Goal: Information Seeking & Learning: Learn about a topic

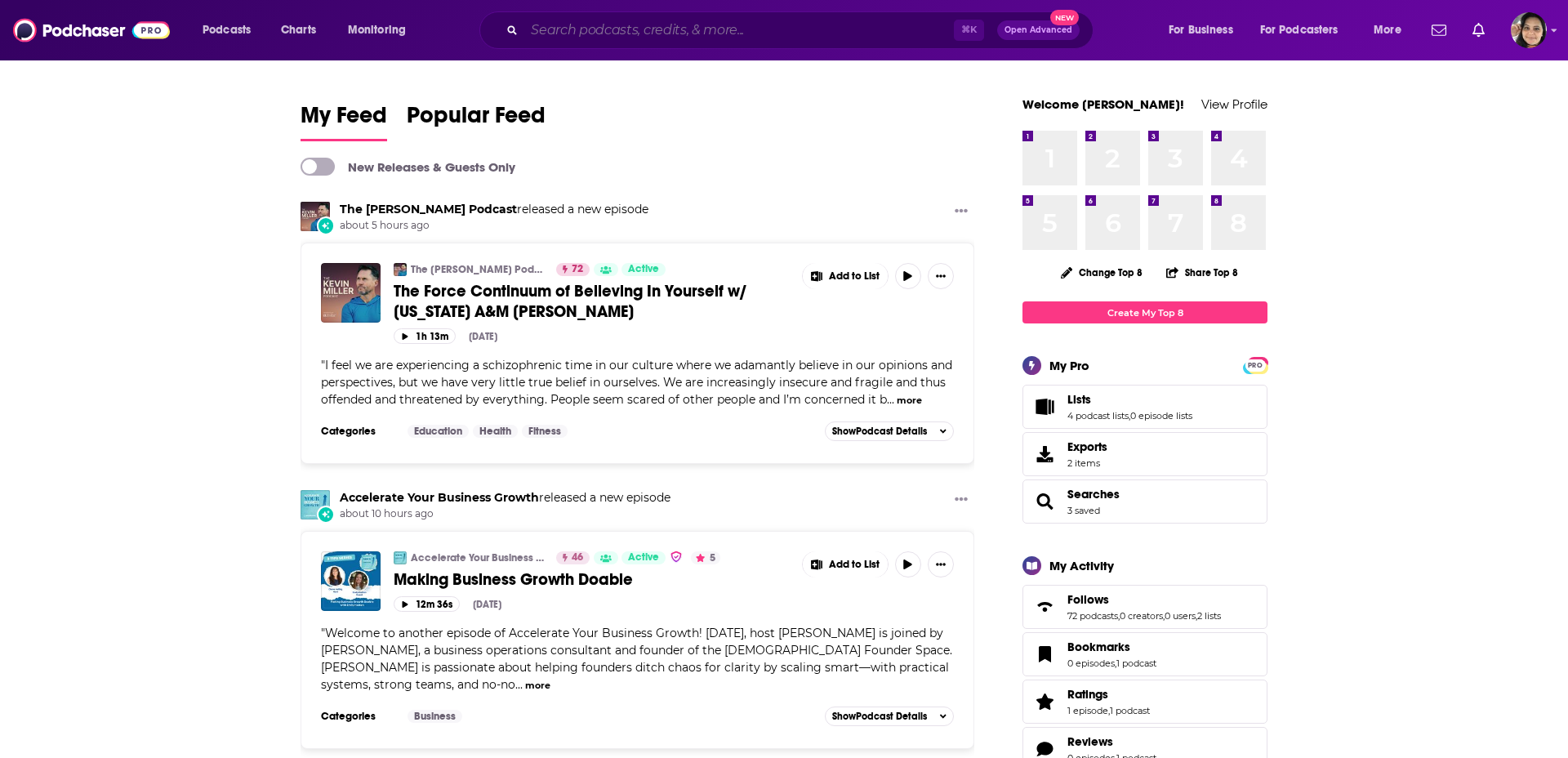
click at [638, 30] on input "Search podcasts, credits, & more..." at bounding box center [739, 30] width 429 height 27
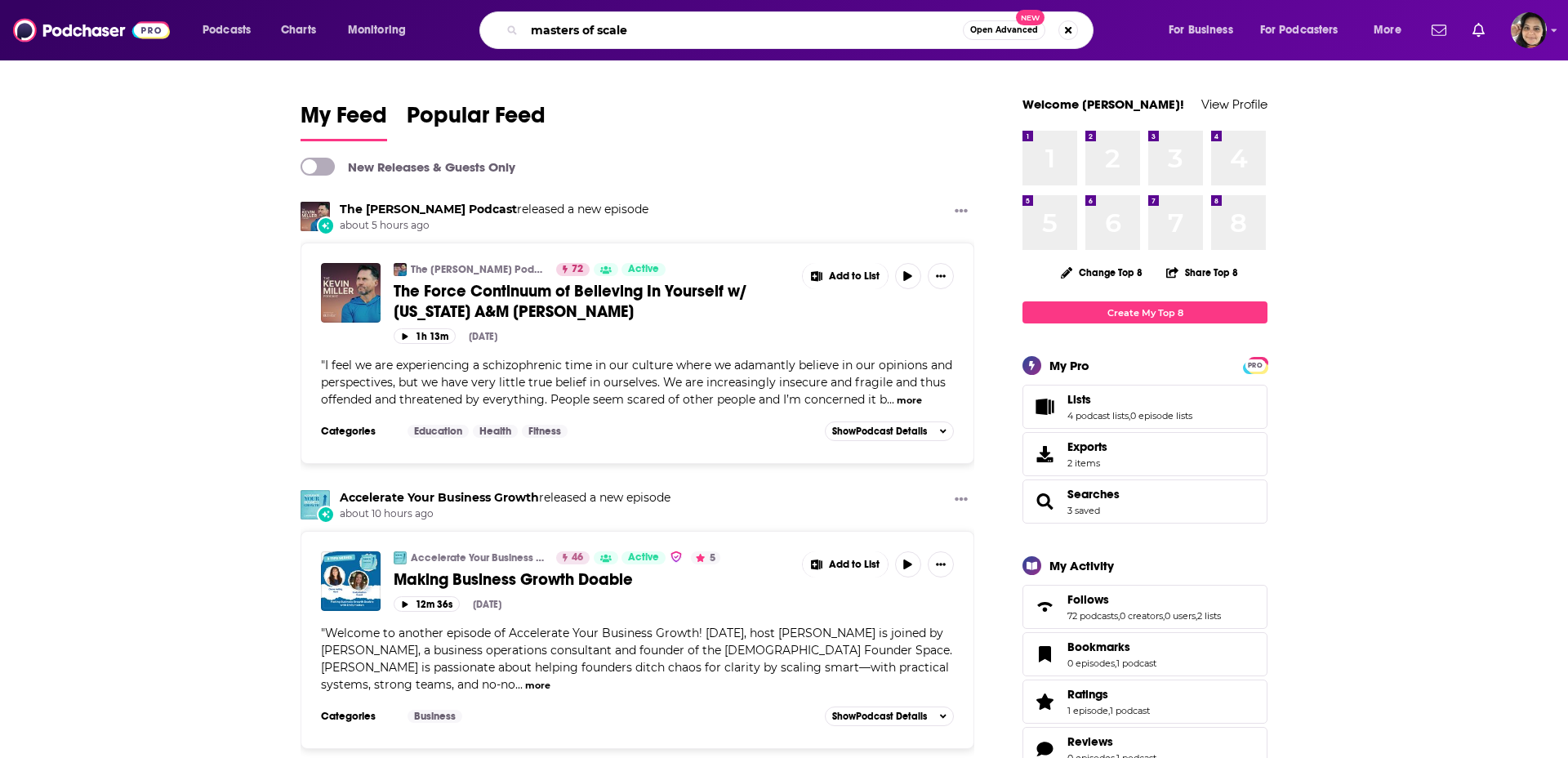
type input "masters of scale"
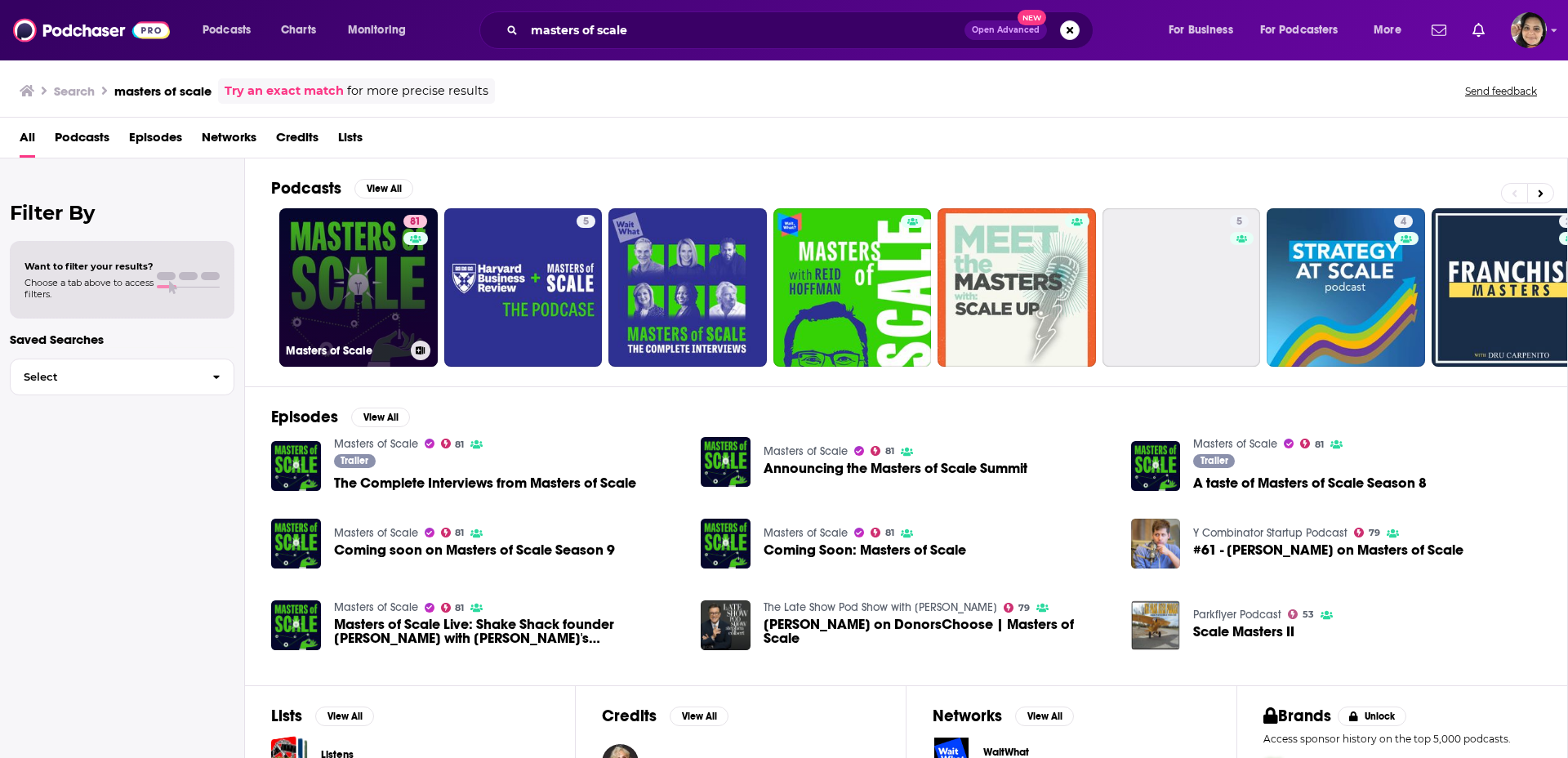
click at [352, 277] on link "81 Masters of Scale" at bounding box center [358, 287] width 158 height 158
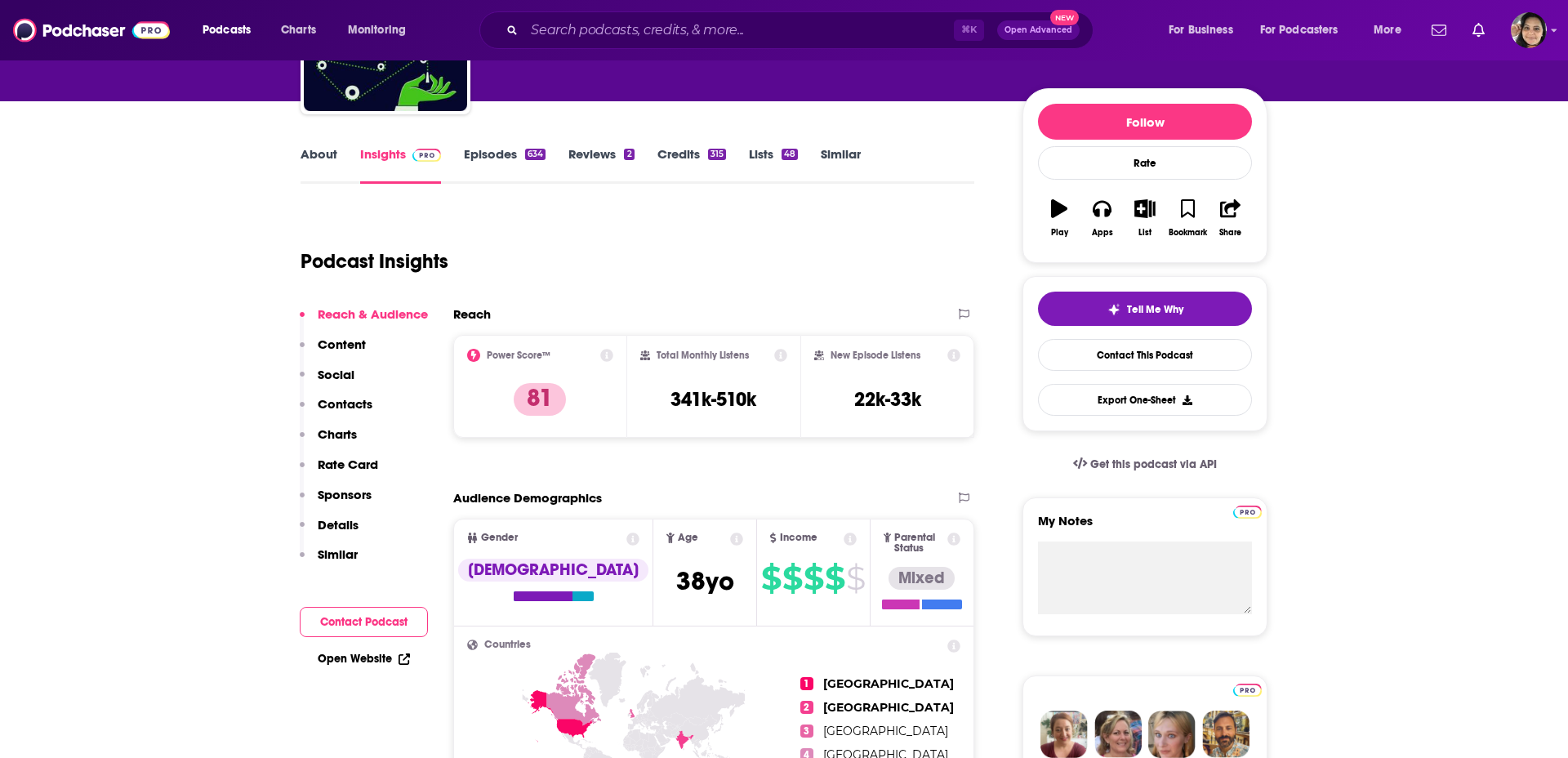
scroll to position [166, 0]
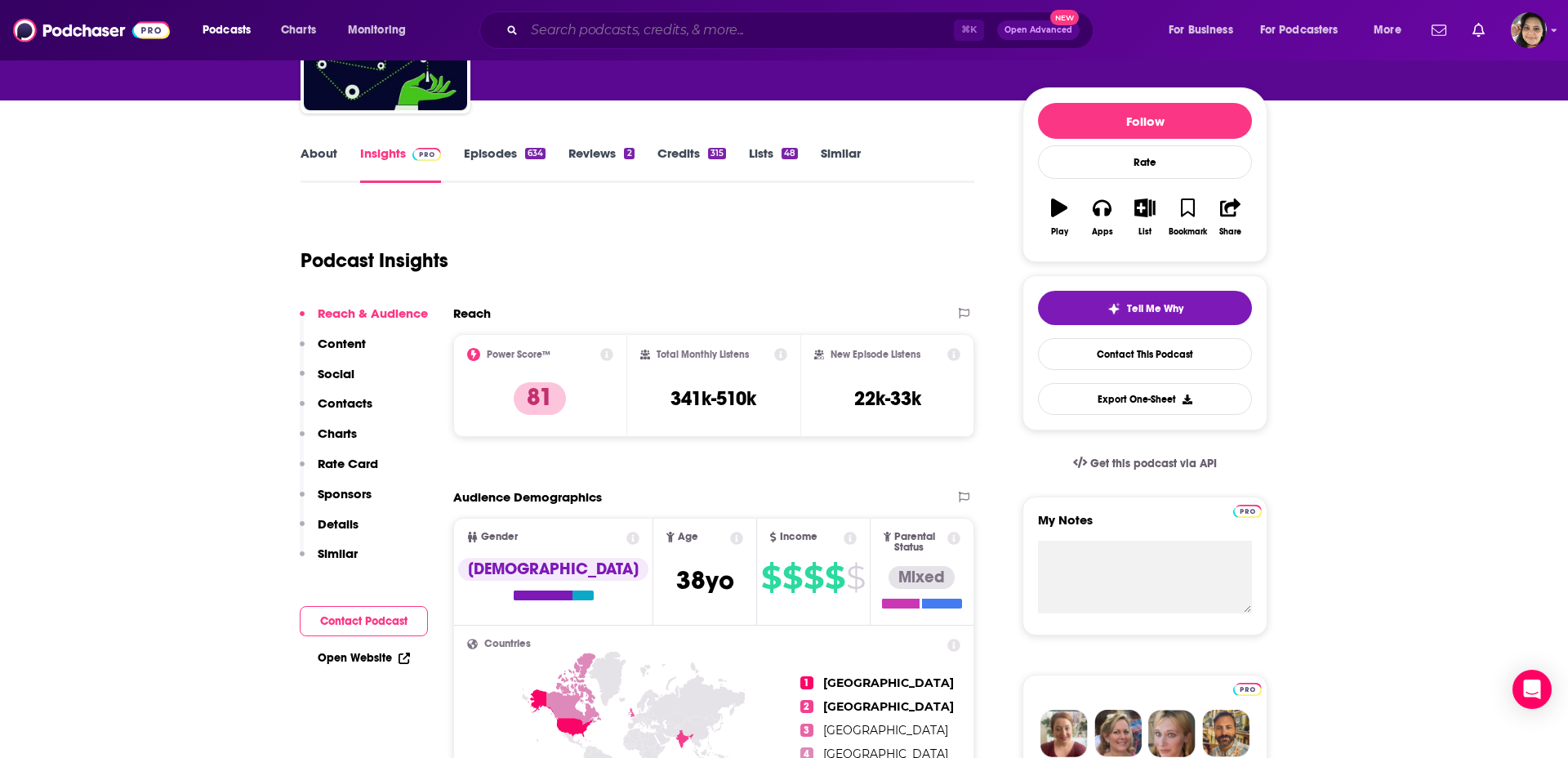
click at [659, 34] on input "Search podcasts, credits, & more..." at bounding box center [739, 30] width 429 height 27
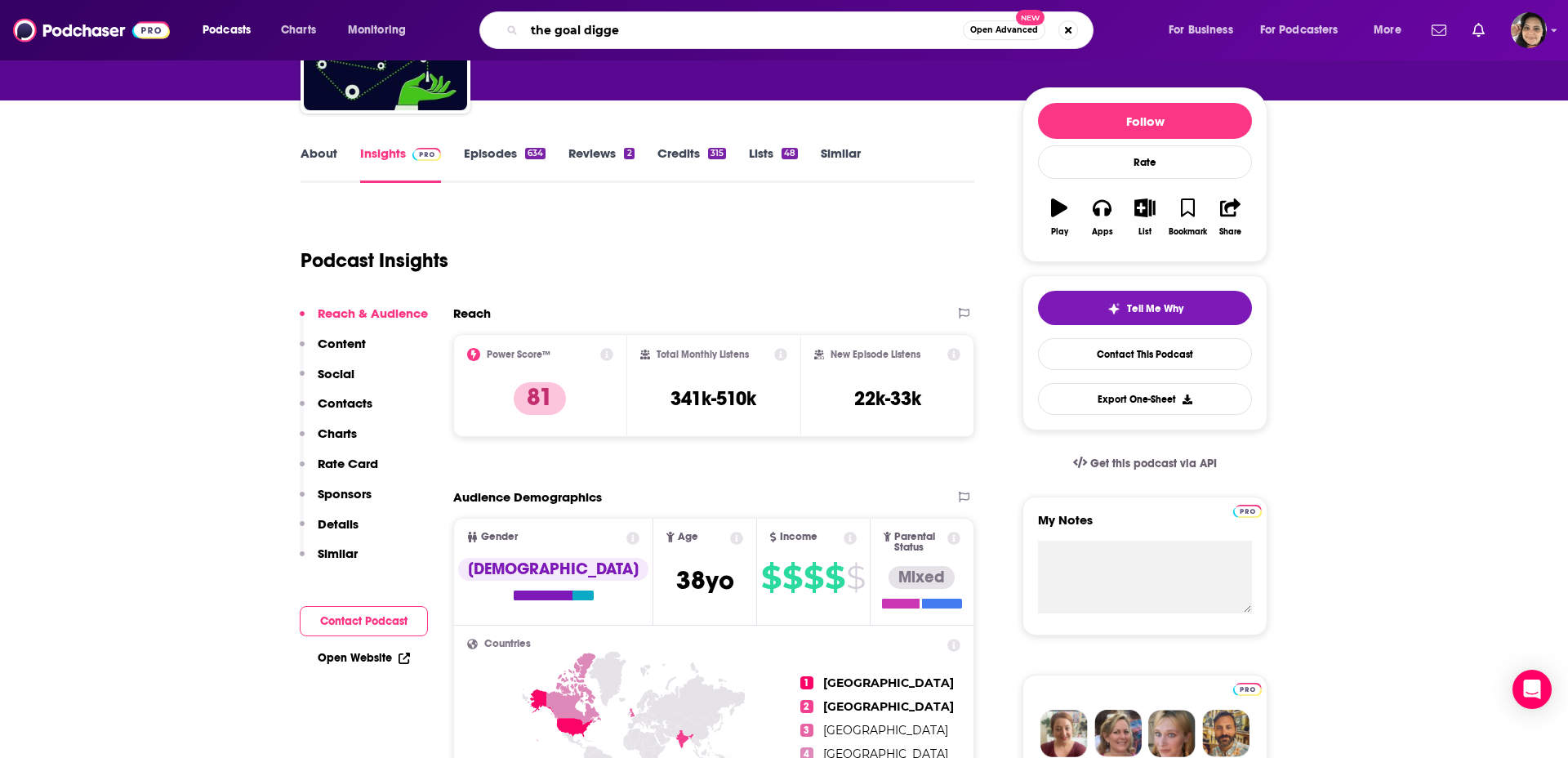
type input "the goal digger"
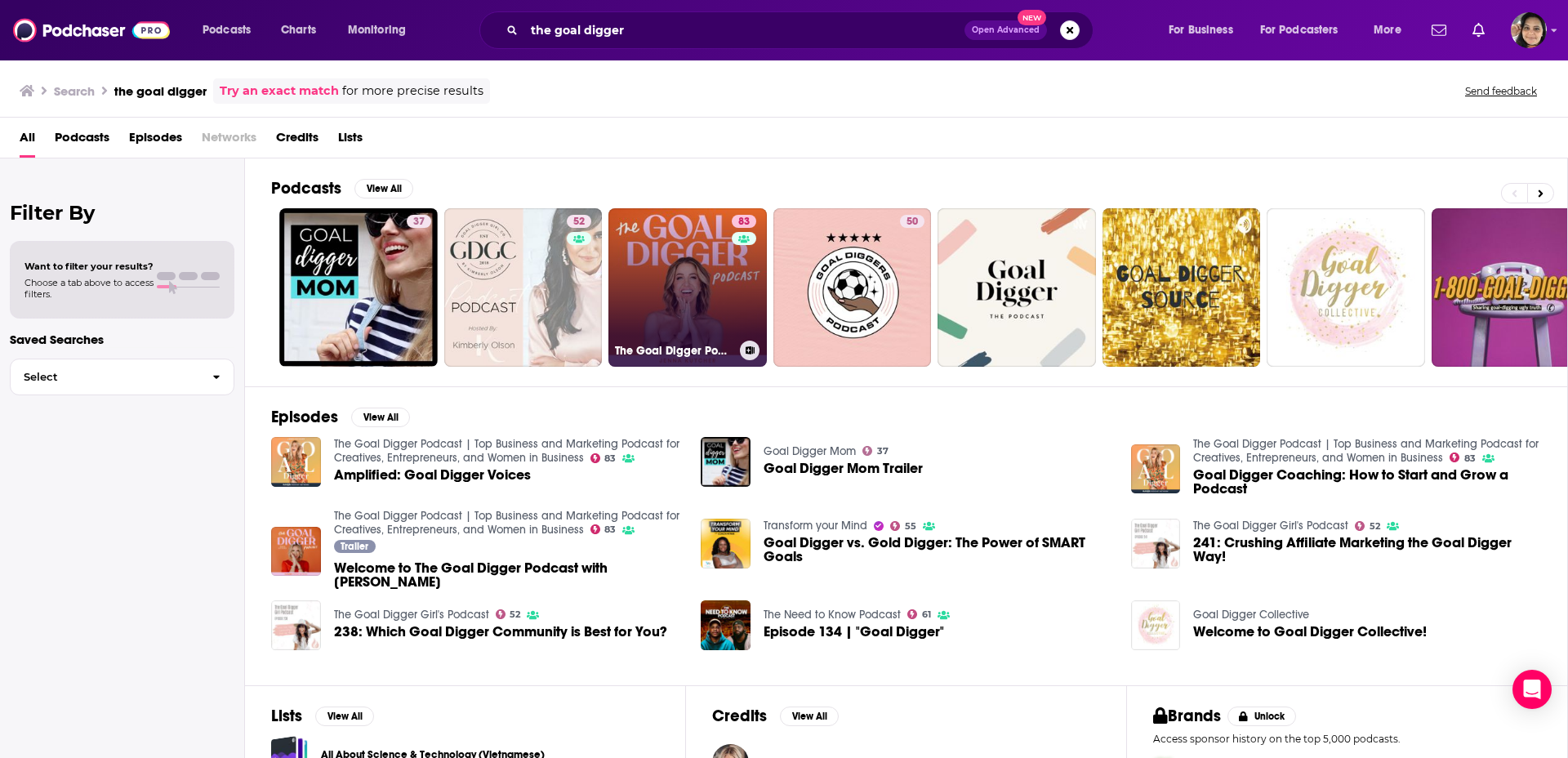
click at [695, 289] on link "83 The Goal Digger Podcast | Top Business and Marketing Podcast for Creatives, …" at bounding box center [687, 287] width 158 height 158
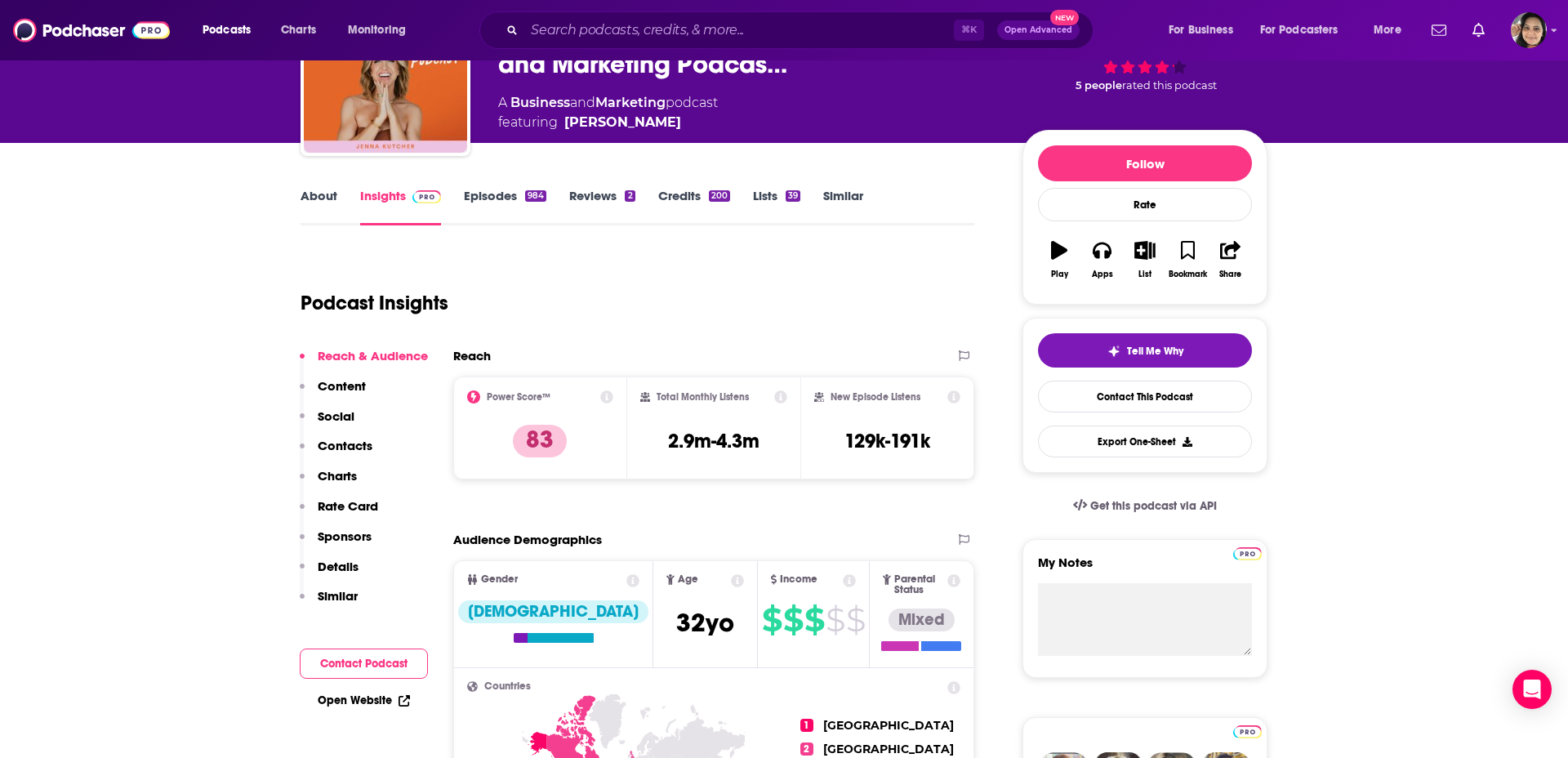
scroll to position [361, 0]
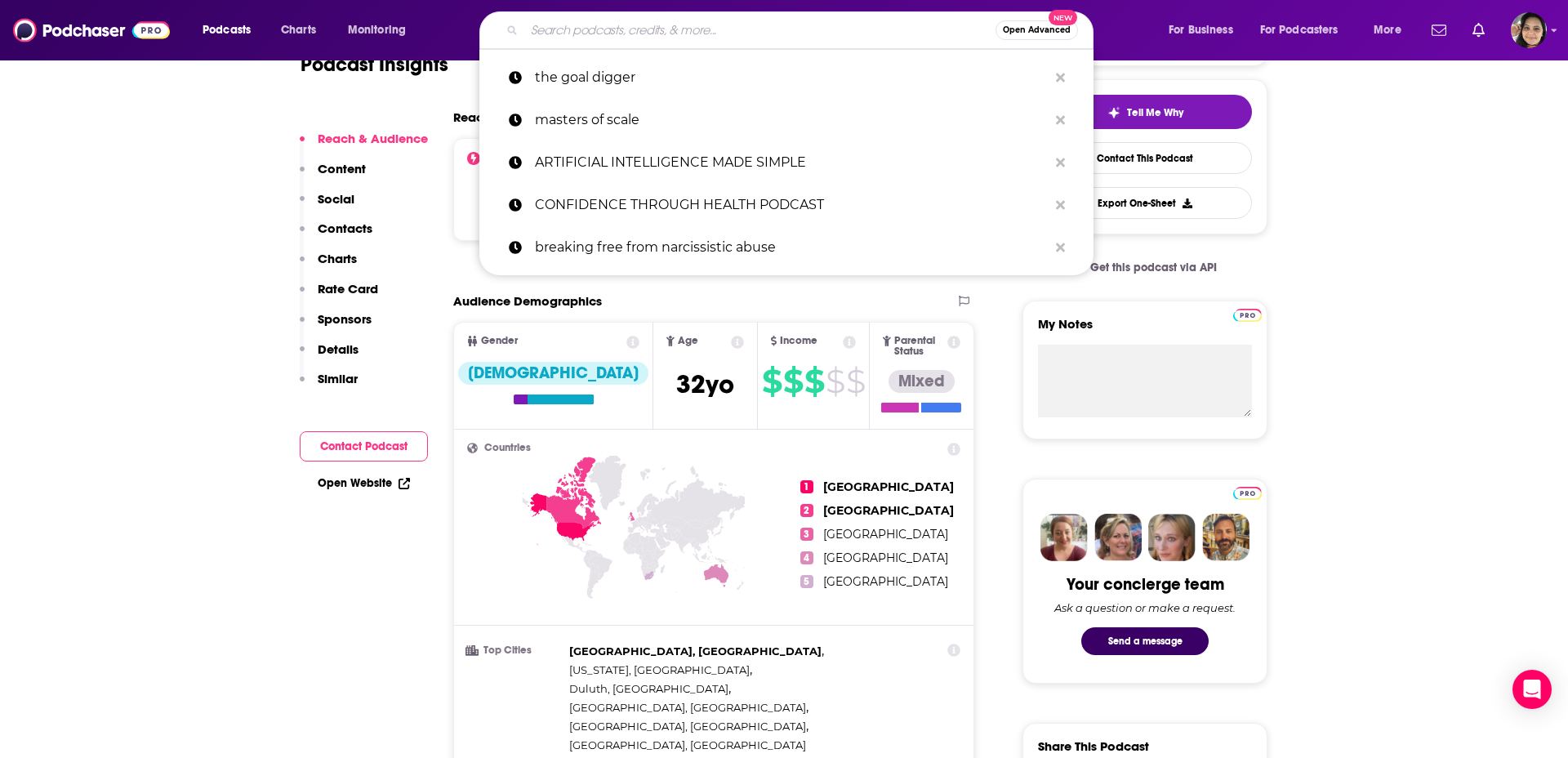
click at [618, 29] on input "Search podcasts, credits, & more..." at bounding box center [759, 30] width 471 height 27
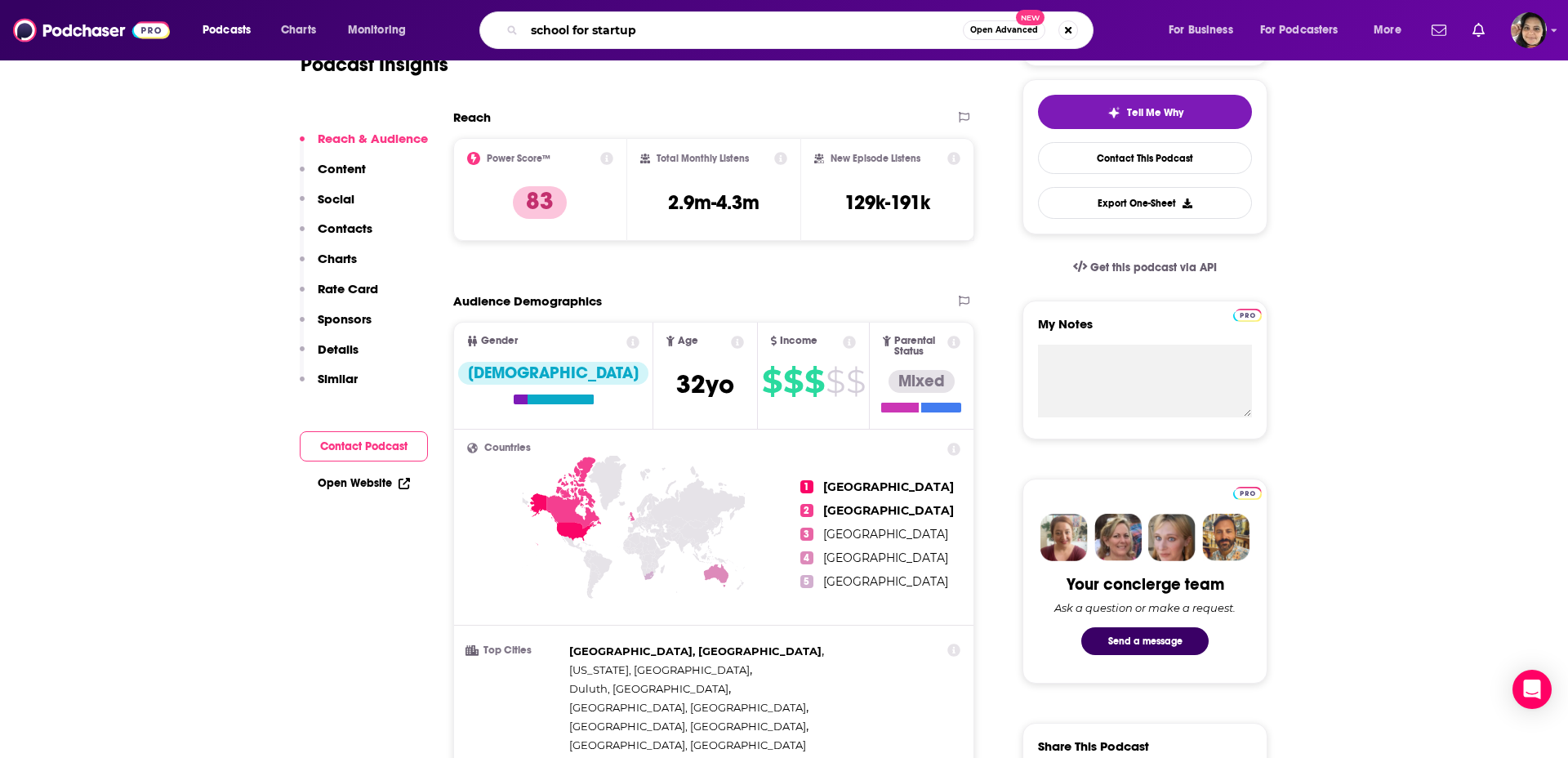
type input "school for startups"
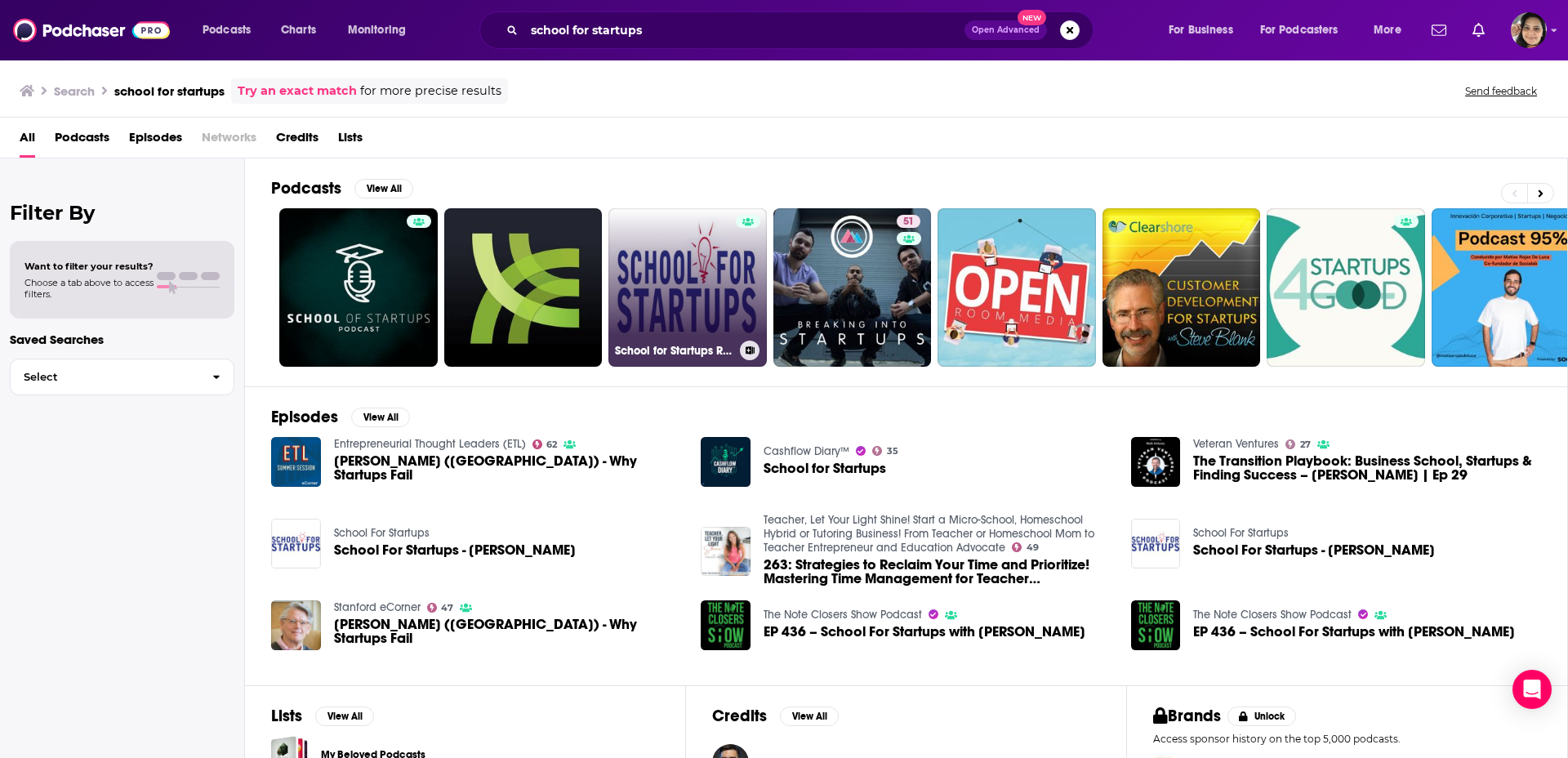
click at [739, 289] on div at bounding box center [748, 277] width 25 height 125
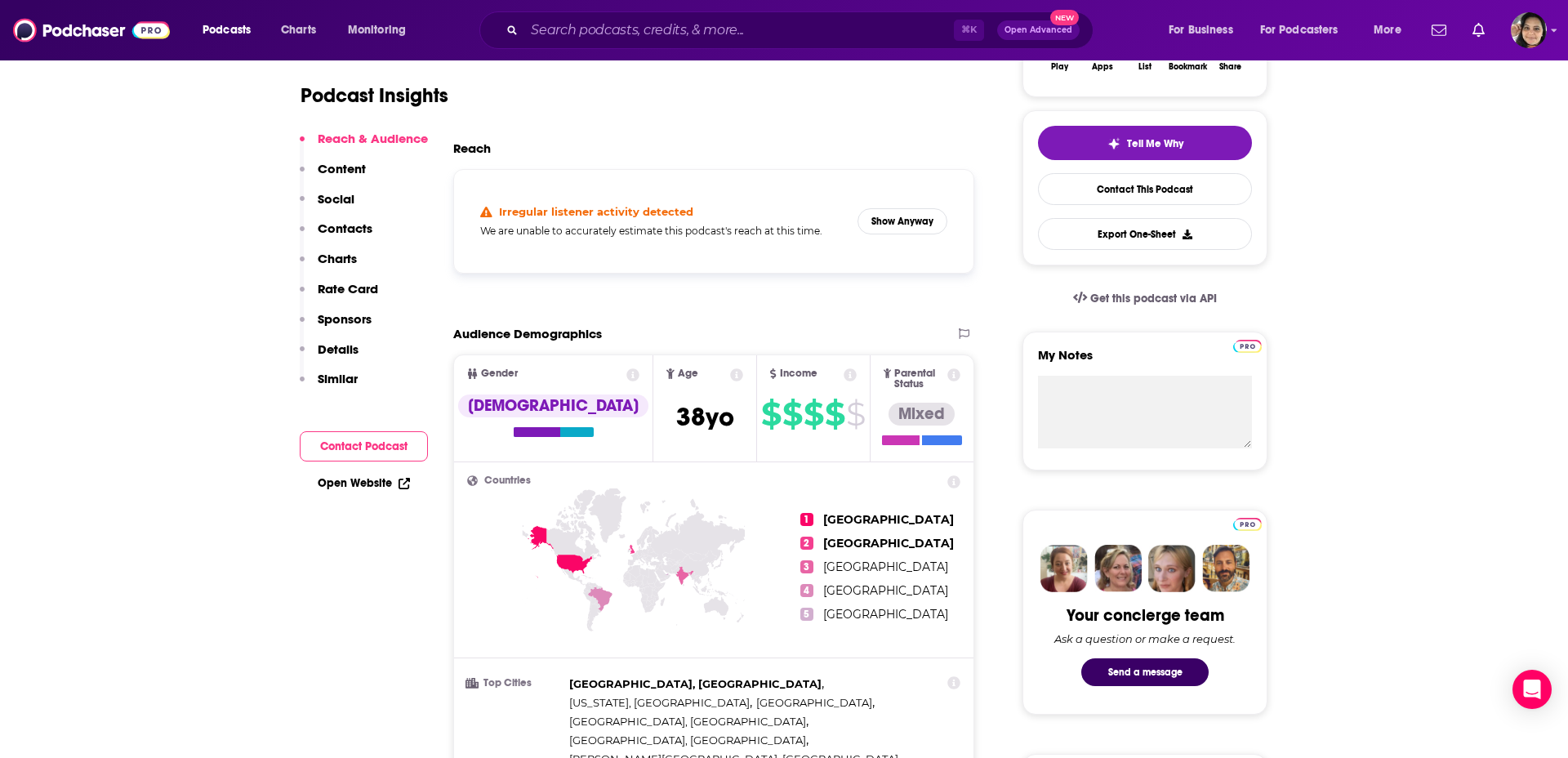
scroll to position [331, 0]
click at [891, 214] on button "Show Anyway" at bounding box center [902, 221] width 90 height 27
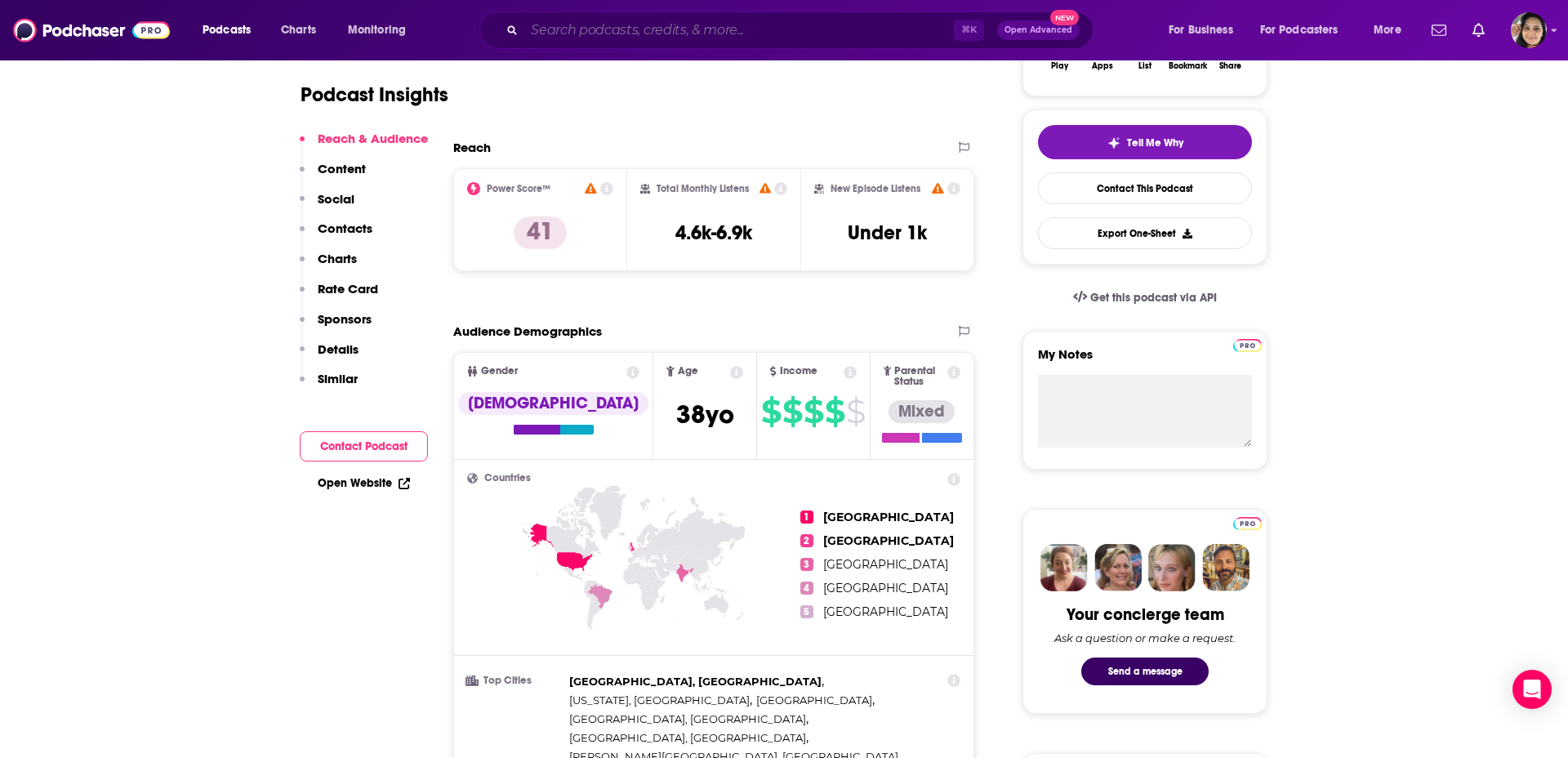
click at [700, 27] on input "Search podcasts, credits, & more..." at bounding box center [739, 30] width 429 height 27
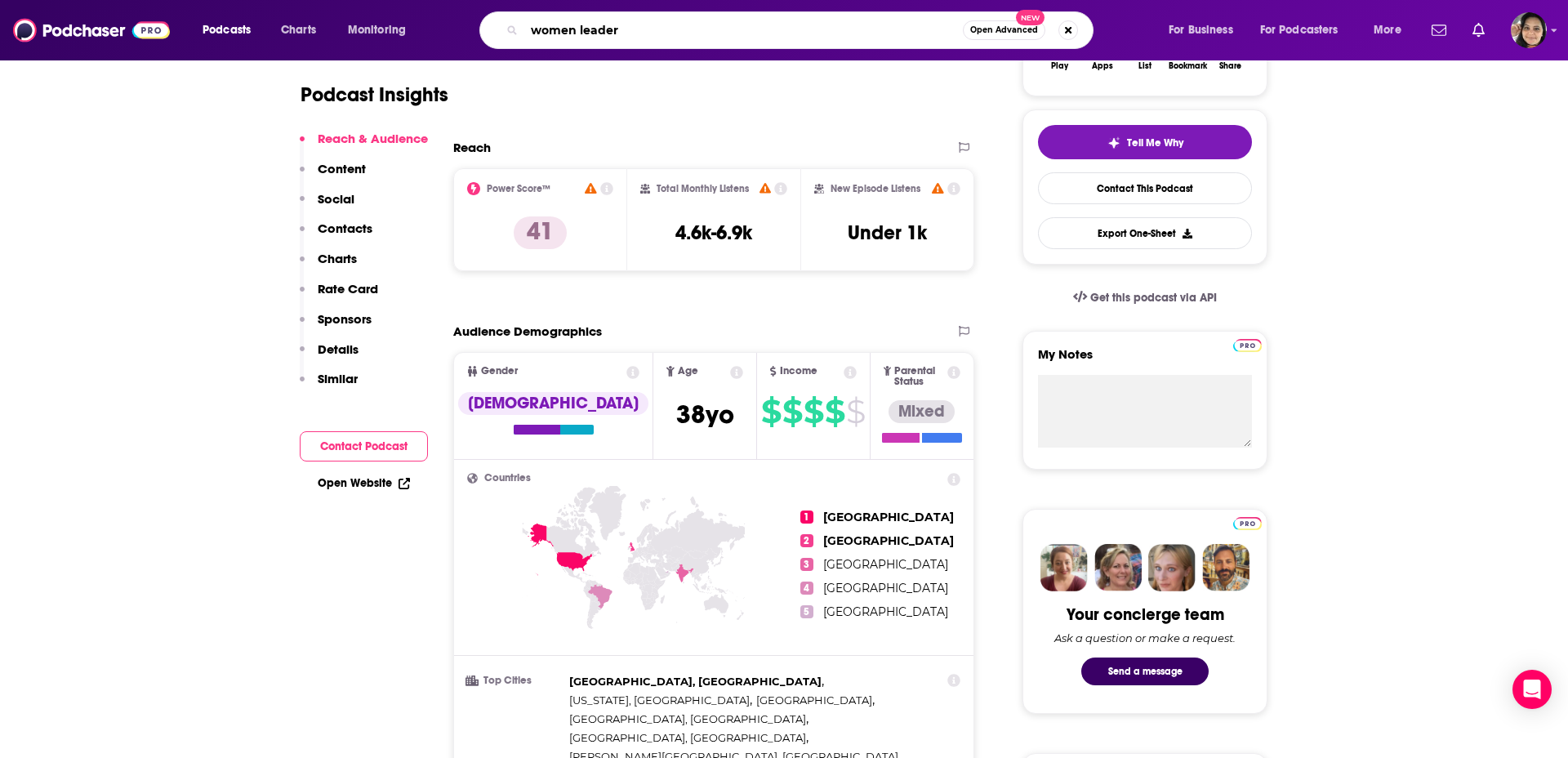
type input "women leaders"
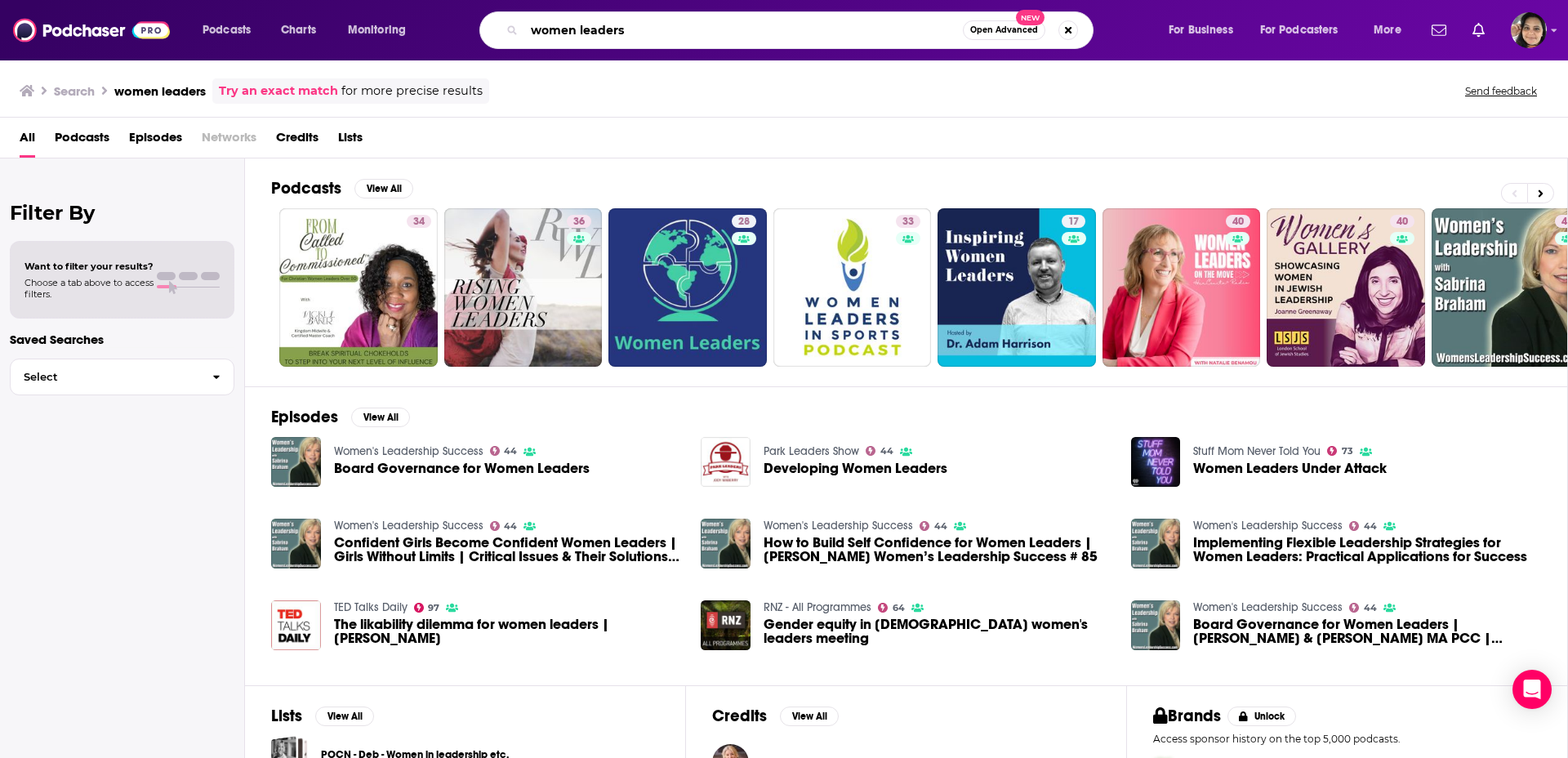
click at [652, 34] on input "women leaders" at bounding box center [743, 30] width 438 height 27
type input "women leaders podcast"
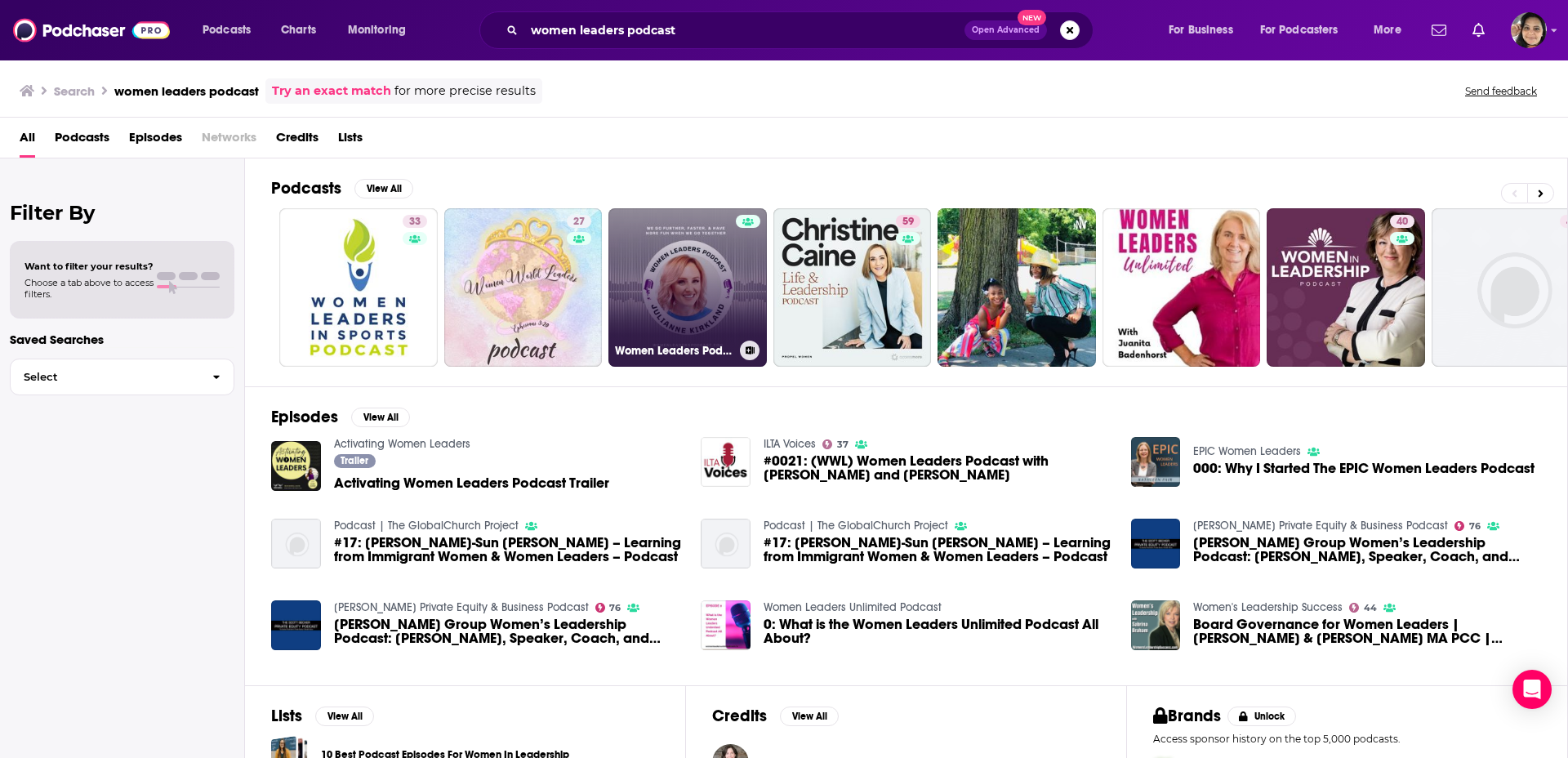
click at [698, 275] on link "Women Leaders Podcast" at bounding box center [687, 287] width 158 height 158
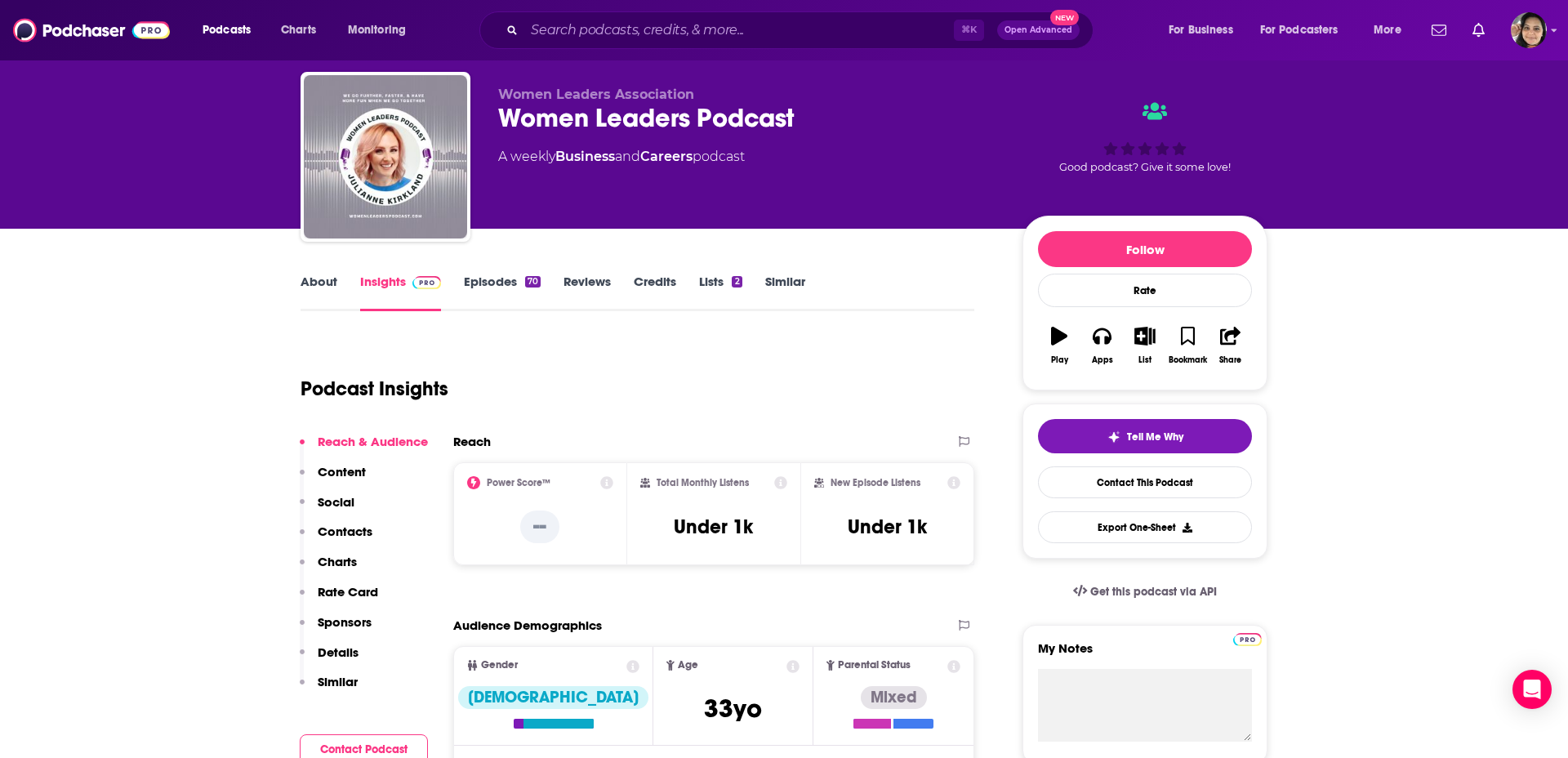
scroll to position [39, 0]
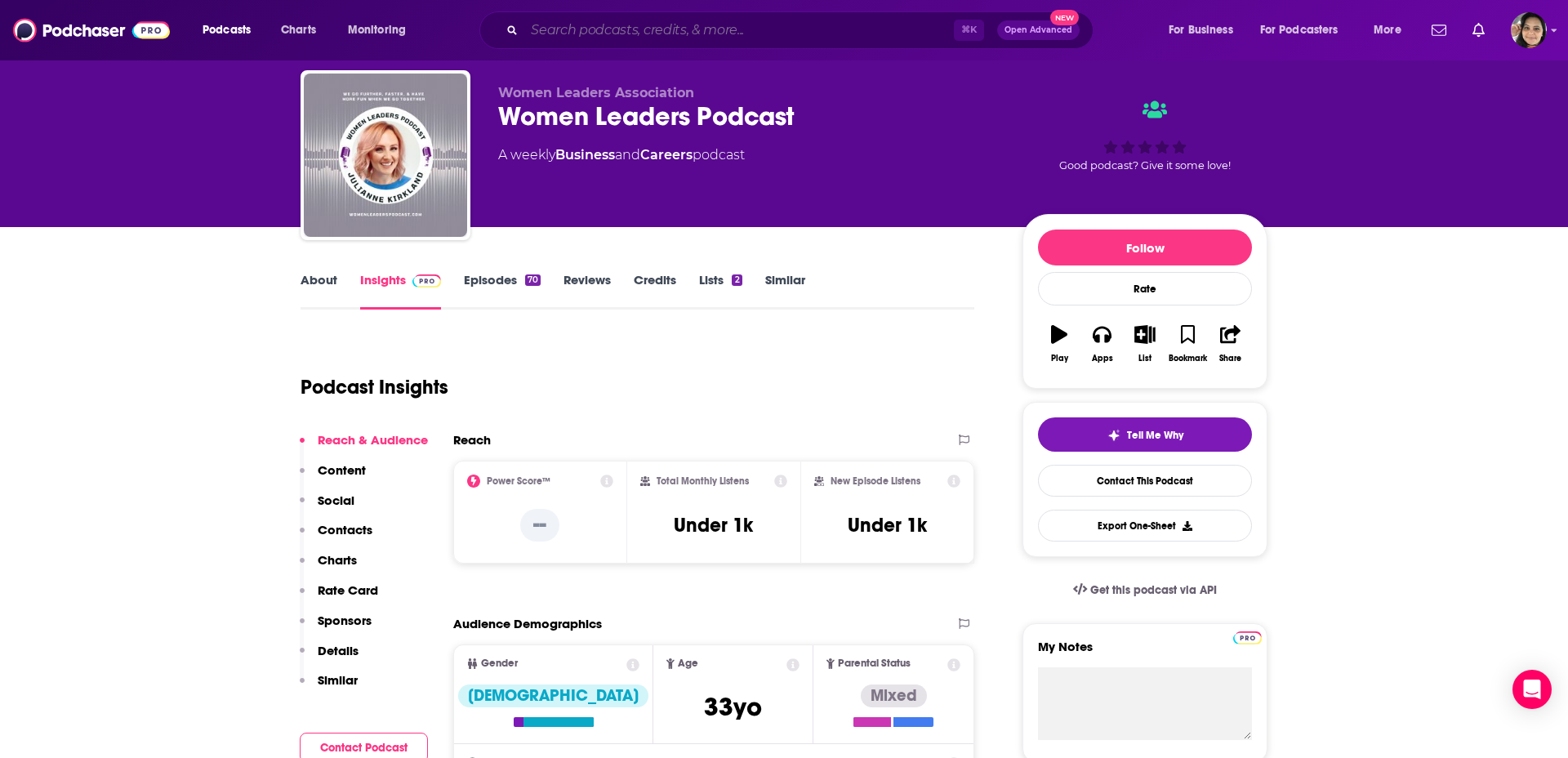
click at [652, 36] on input "Search podcasts, credits, & more..." at bounding box center [739, 30] width 429 height 27
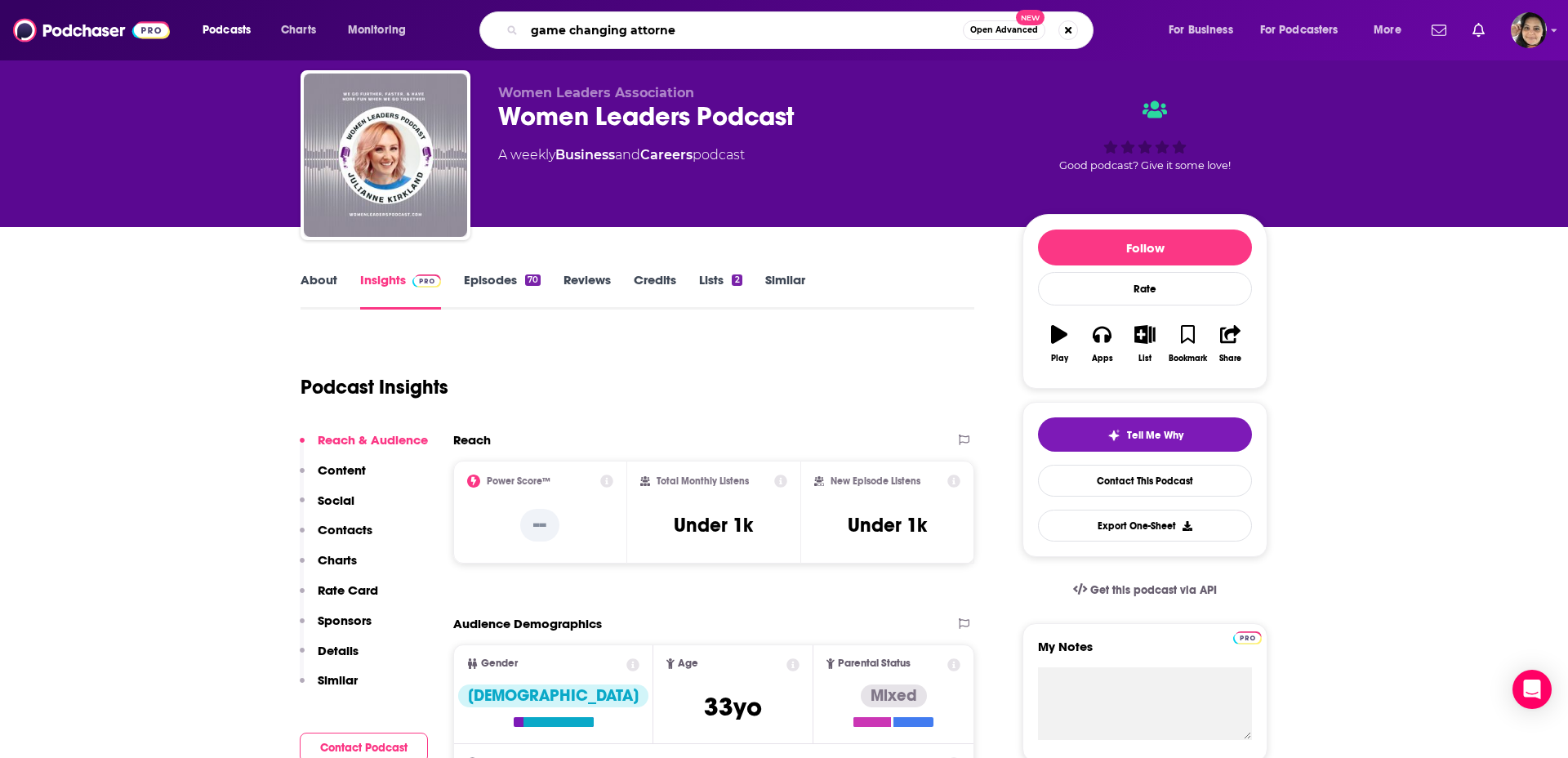
type input "game changing attorney"
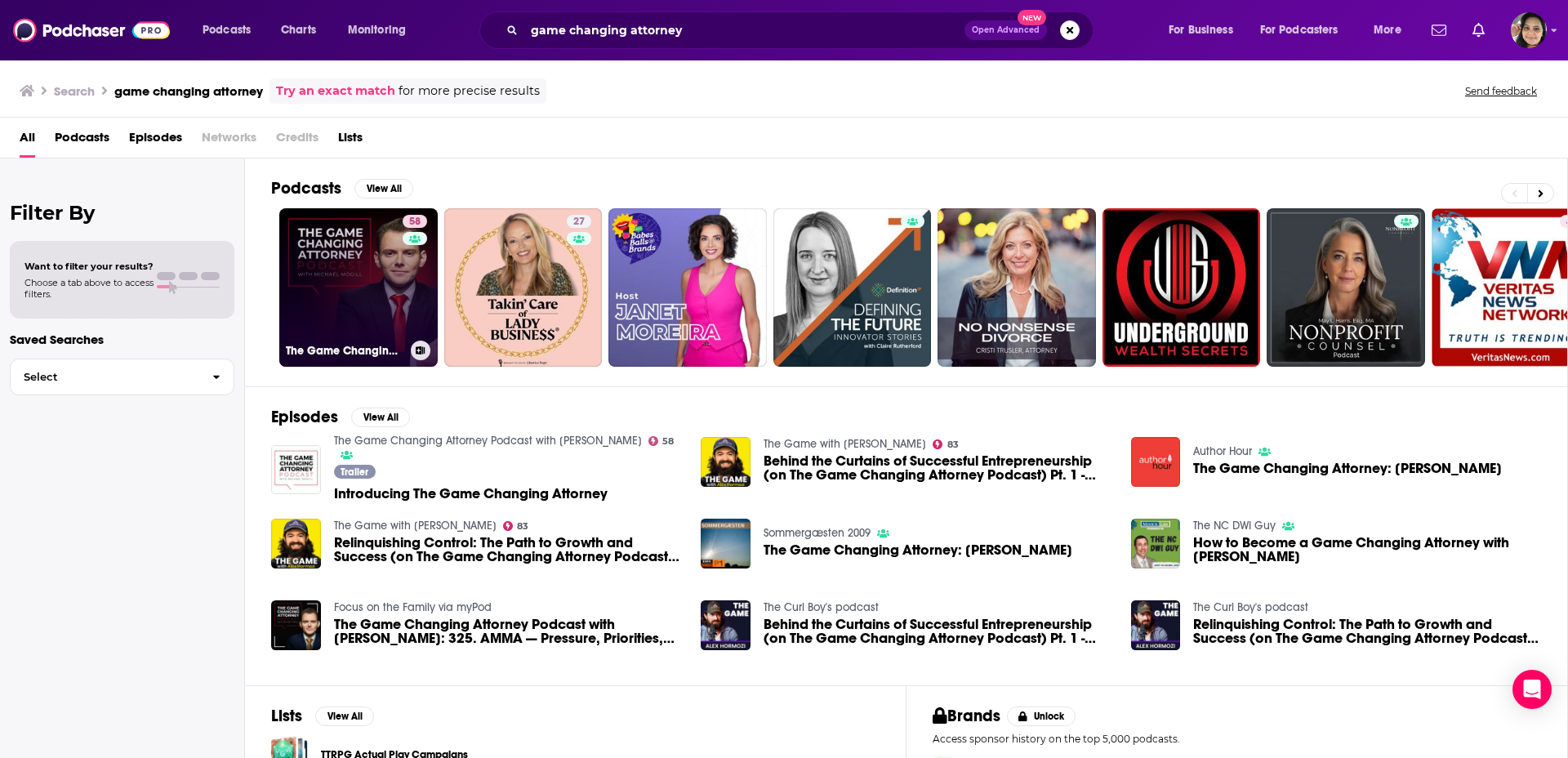
click at [343, 266] on link "58 The Game Changing Attorney Podcast with [PERSON_NAME]" at bounding box center [358, 287] width 158 height 158
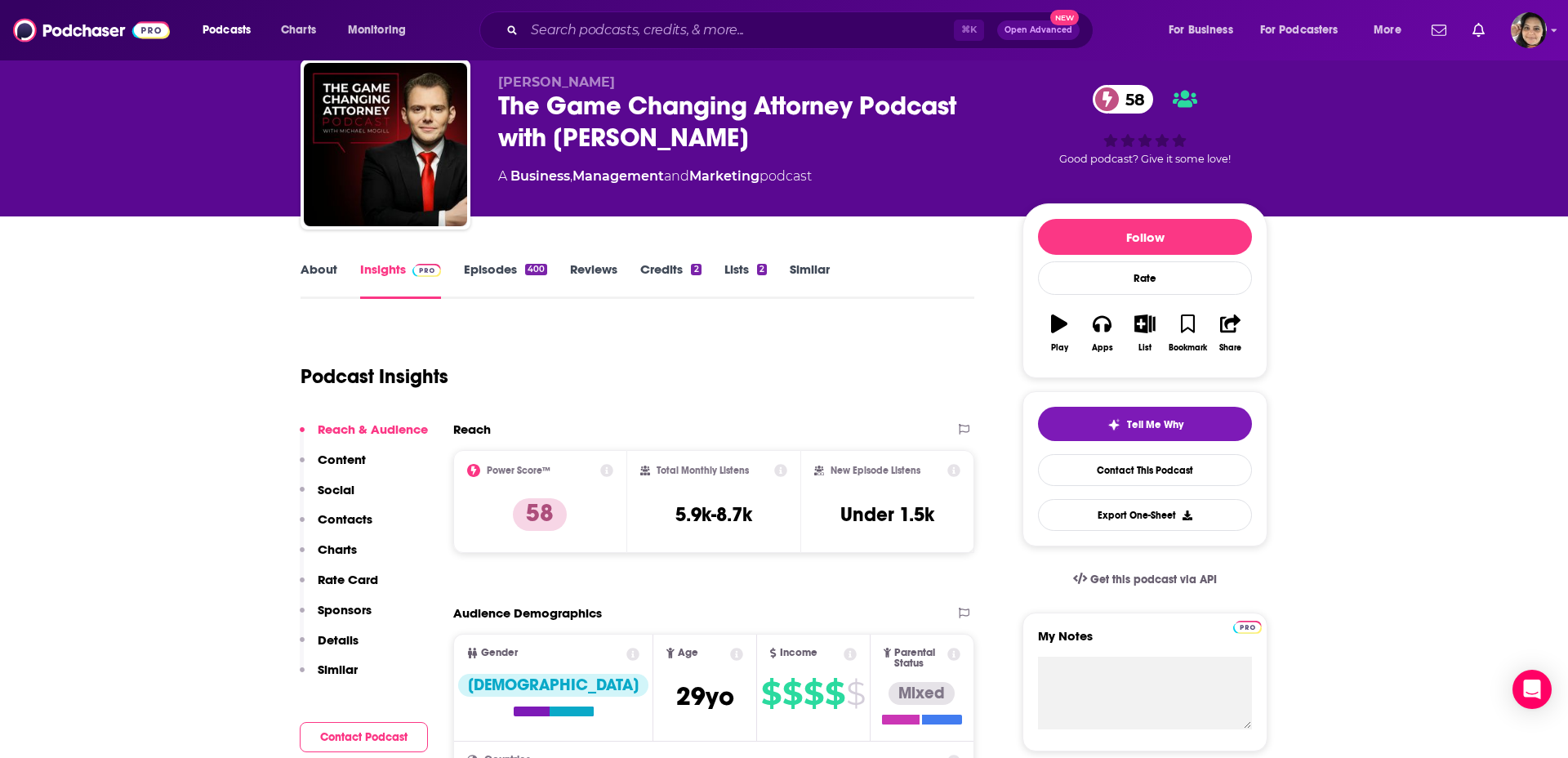
scroll to position [52, 0]
